Goal: Information Seeking & Learning: Learn about a topic

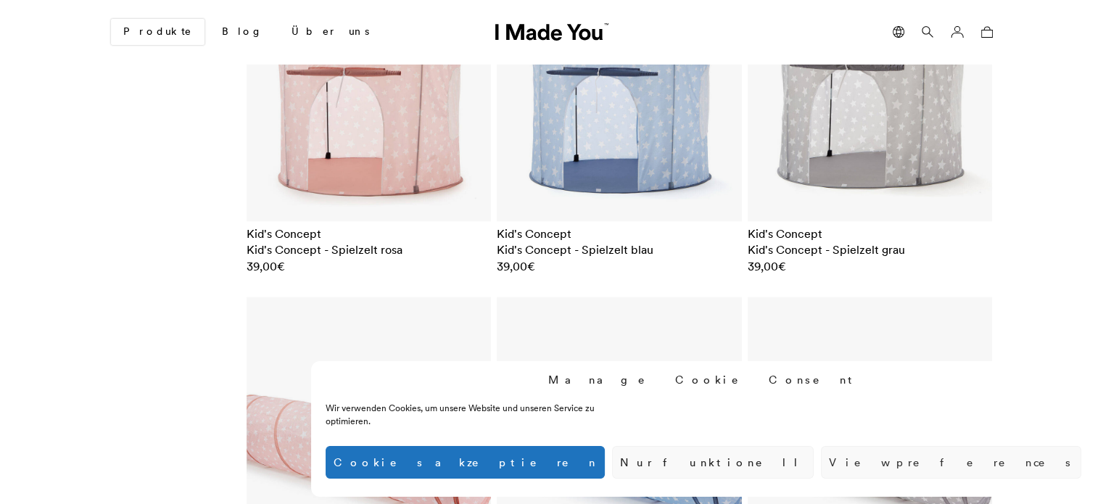
scroll to position [2320, 0]
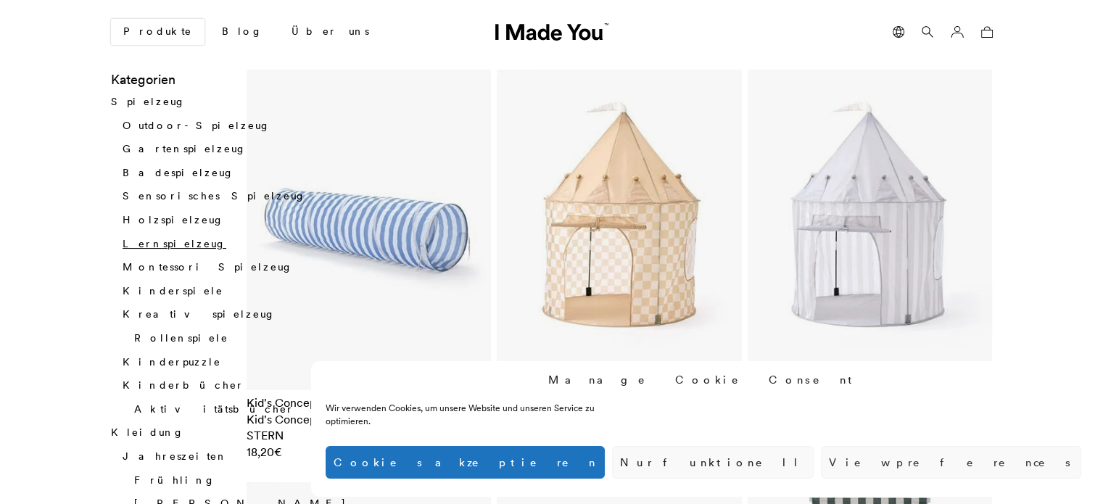
scroll to position [139, 0]
click at [165, 402] on link "Aktivitätsbücher" at bounding box center [214, 408] width 160 height 13
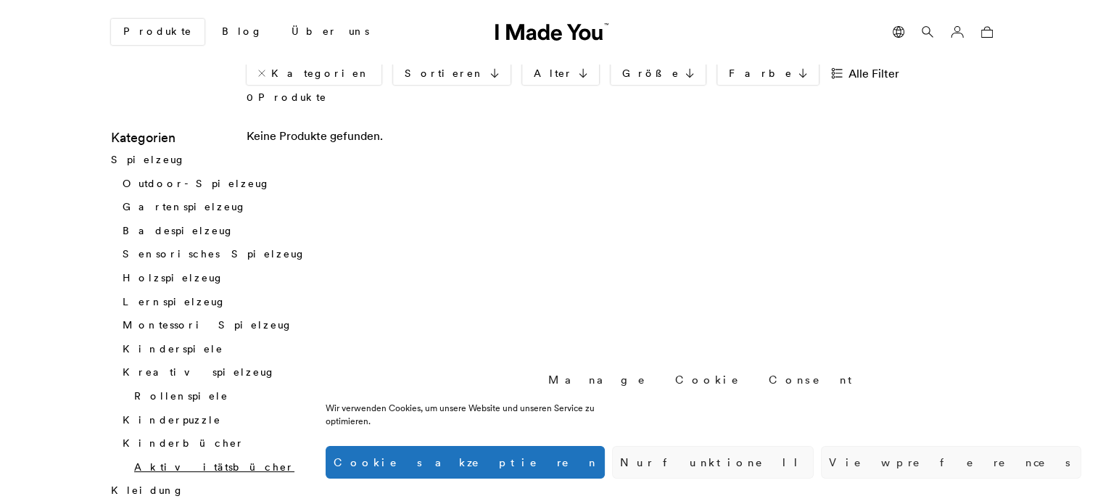
scroll to position [81, 0]
click at [813, 455] on button "Nur funktionell" at bounding box center [713, 462] width 202 height 33
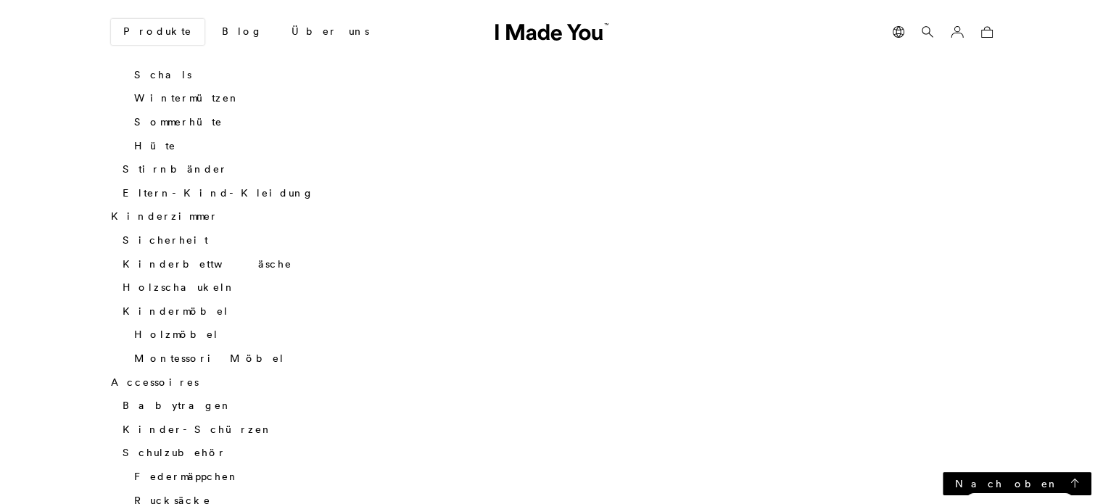
scroll to position [1383, 0]
click at [153, 212] on link "Kinderzimmer" at bounding box center [164, 218] width 107 height 13
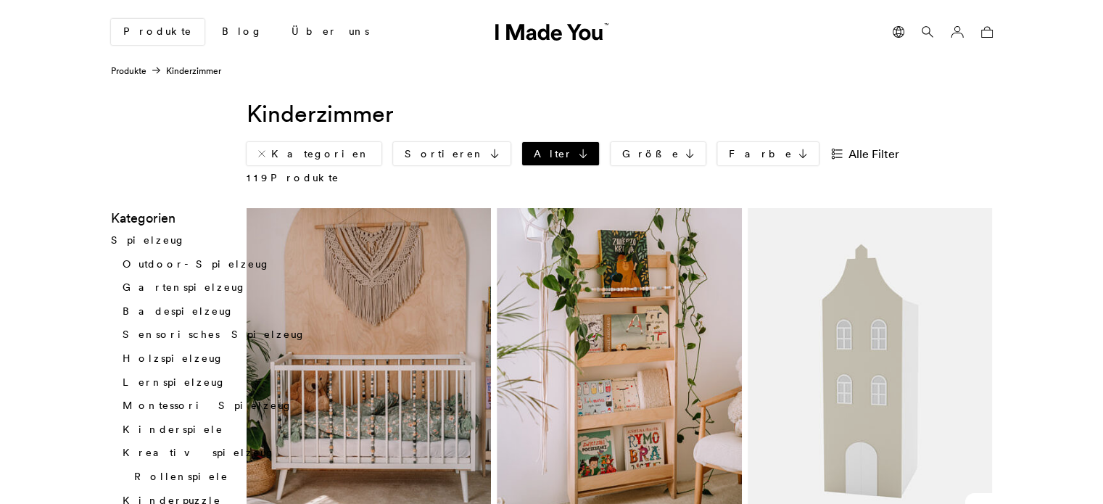
click at [522, 144] on link "Alter" at bounding box center [560, 153] width 77 height 23
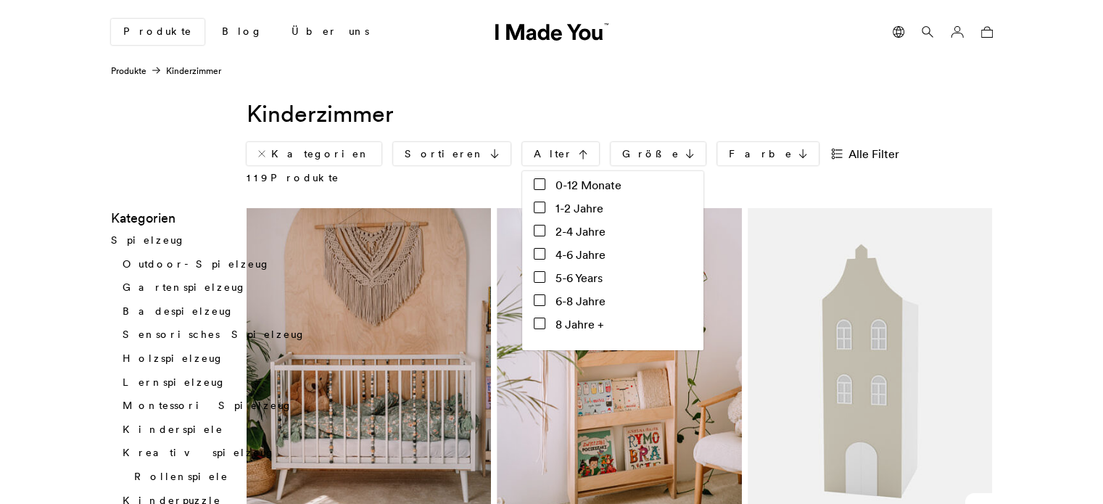
click at [534, 183] on input "0-12 Monate" at bounding box center [540, 184] width 12 height 12
checkbox input "true"
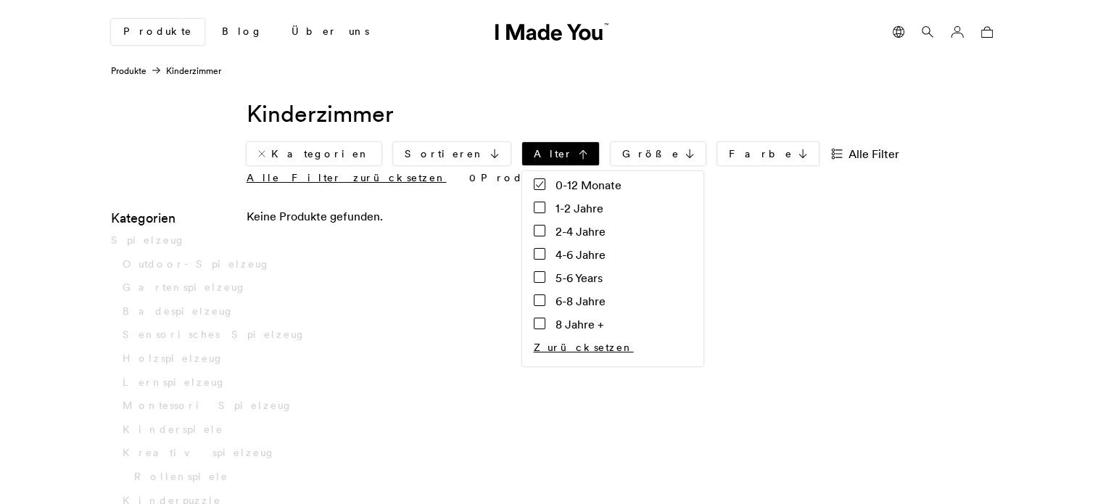
click at [534, 205] on input "1-2 Jahre" at bounding box center [540, 208] width 12 height 12
checkbox input "true"
click at [534, 228] on input "2-4 Jahre" at bounding box center [540, 231] width 12 height 12
checkbox input "true"
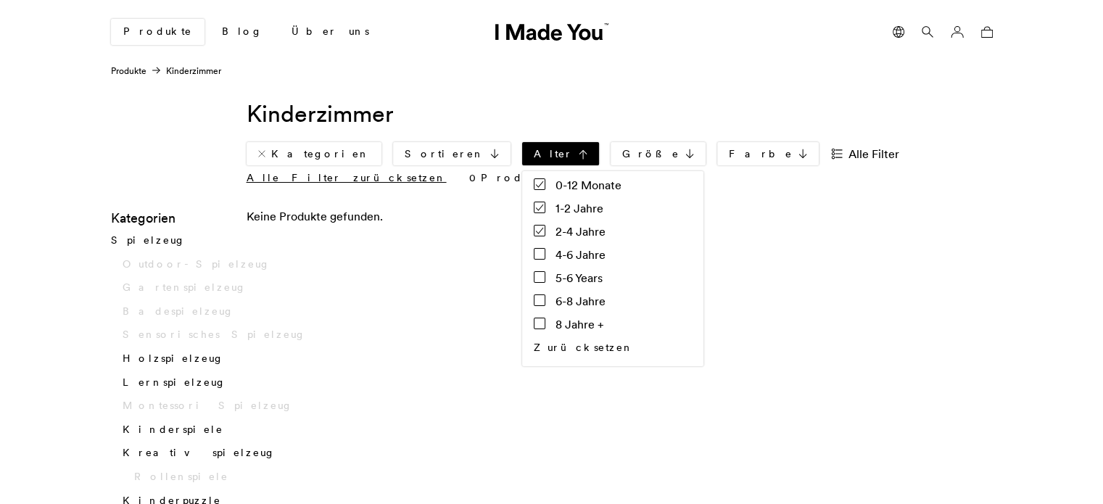
click at [534, 349] on link "Zurücksetzen" at bounding box center [584, 347] width 100 height 13
checkbox input "false"
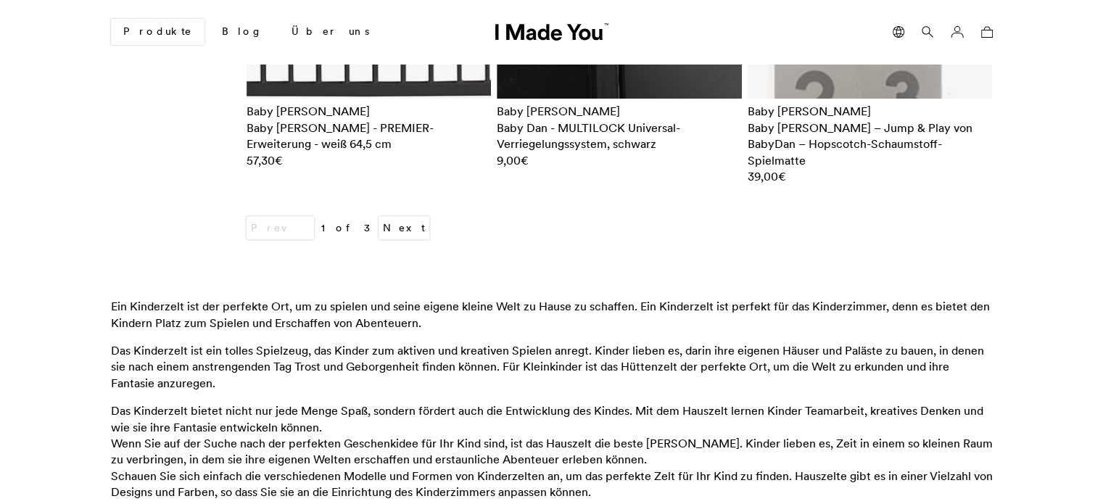
scroll to position [6498, 0]
click at [378, 216] on link "Next" at bounding box center [403, 227] width 51 height 23
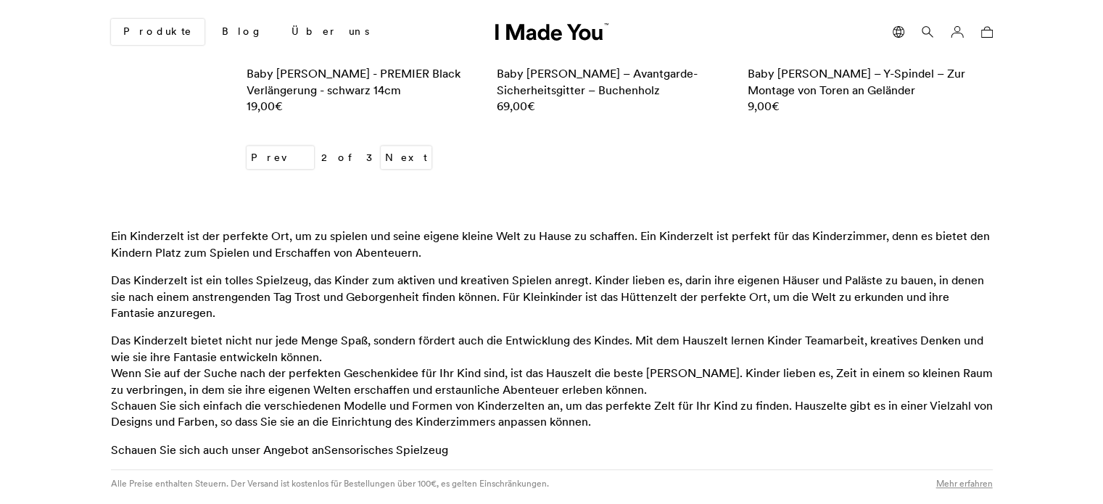
scroll to position [6702, 0]
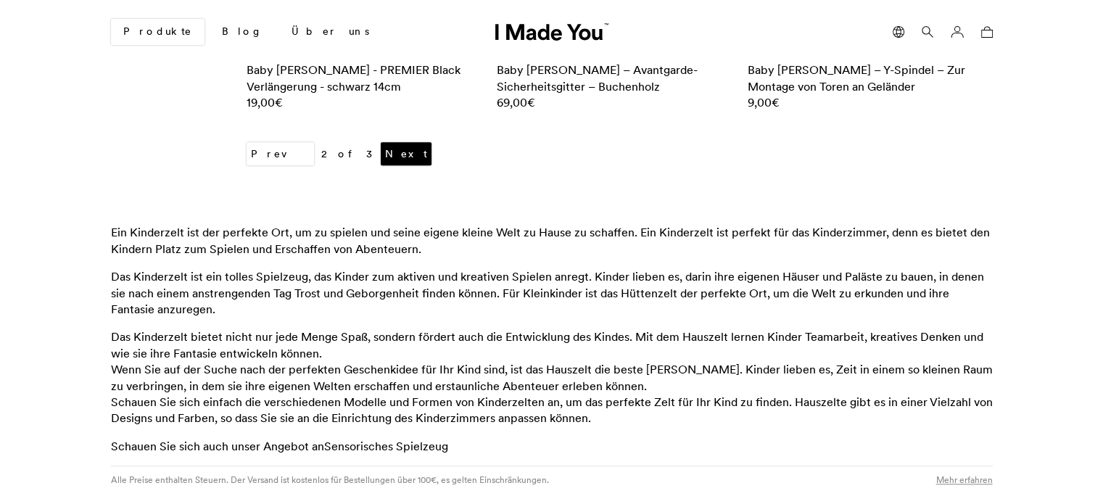
click at [381, 142] on link "Next" at bounding box center [406, 153] width 51 height 23
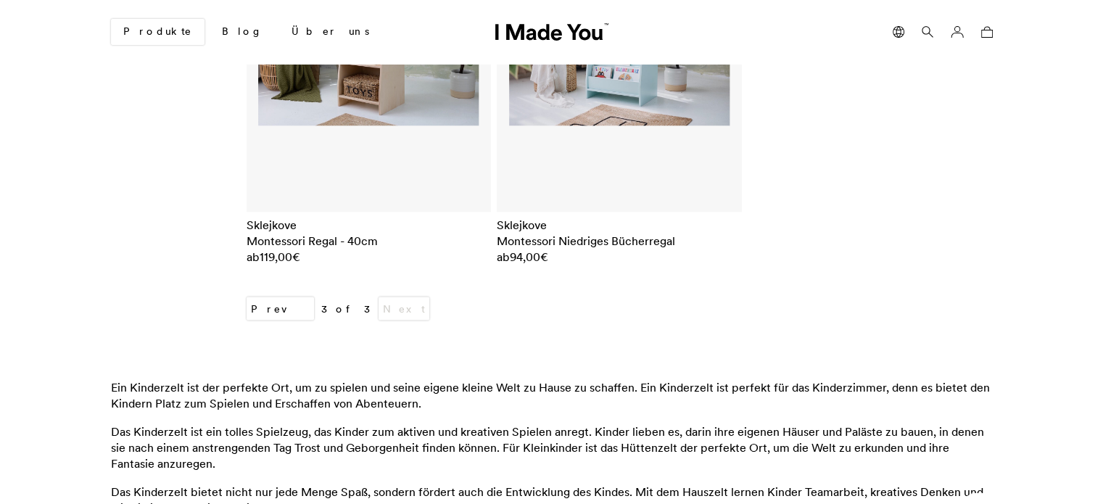
scroll to position [3105, 0]
